Goal: Check status: Check status

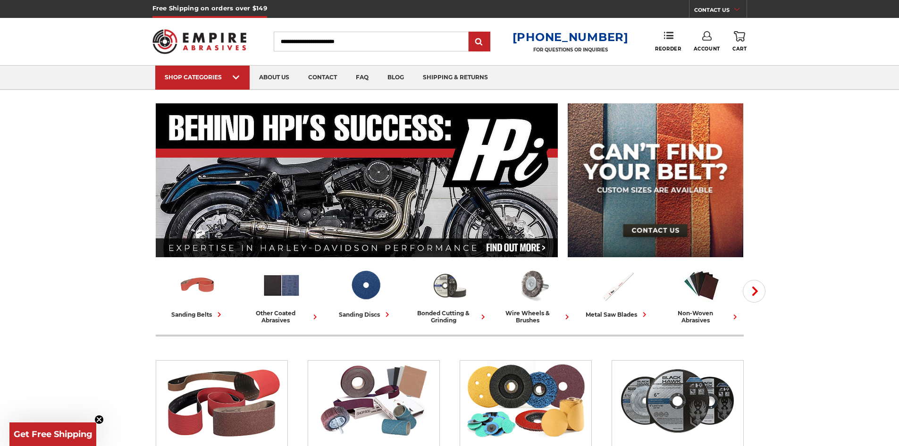
click at [713, 38] on link "Account" at bounding box center [707, 41] width 26 height 21
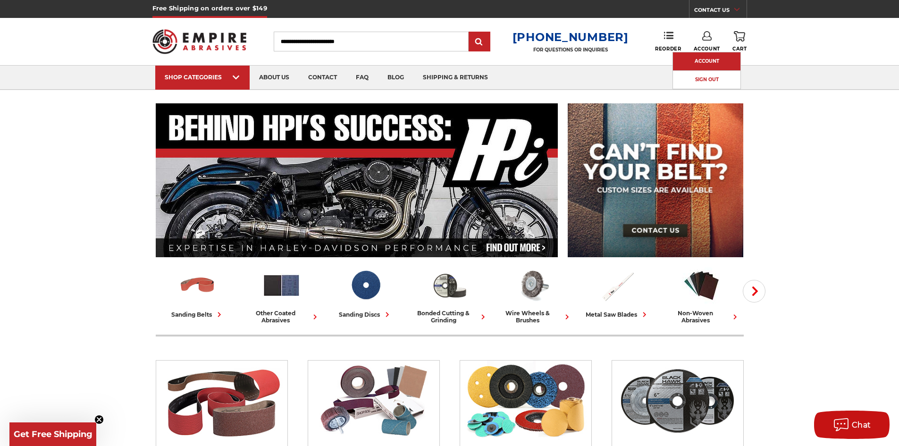
click at [711, 56] on link "Account" at bounding box center [706, 61] width 67 height 18
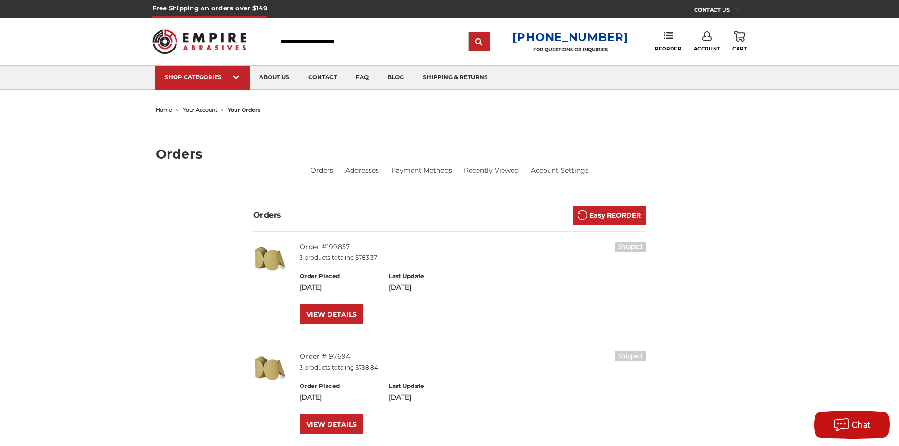
click at [325, 338] on li "Shipped Order #199857 3 products totaling $783.37 Order Placed [DATE] Last Upda…" at bounding box center [449, 286] width 392 height 109
click at [329, 321] on link "VIEW DETAILS" at bounding box center [332, 314] width 64 height 20
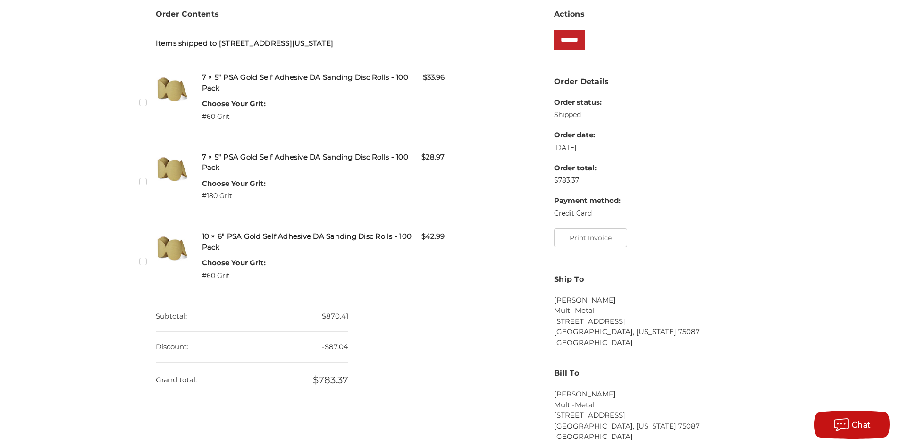
scroll to position [189, 0]
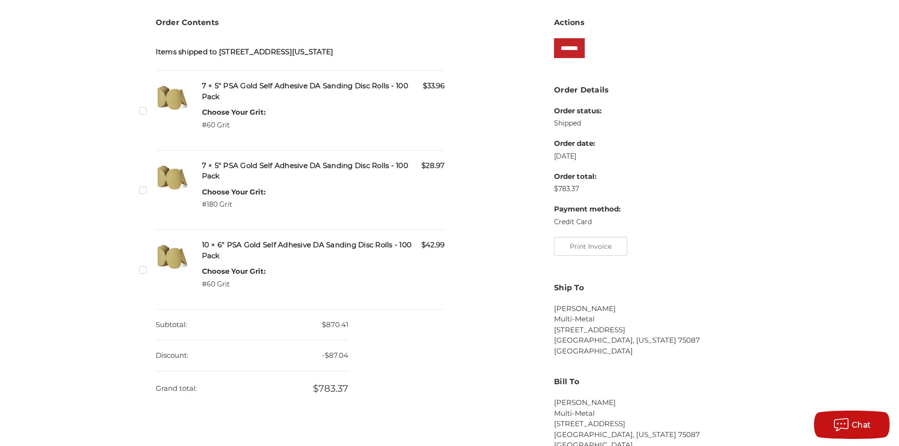
click at [493, 406] on div "Order Contents Items shipped to 1500 E Interstate 30 , Rockwall, Texas, 75087, …" at bounding box center [450, 303] width 598 height 573
